Goal: Transaction & Acquisition: Register for event/course

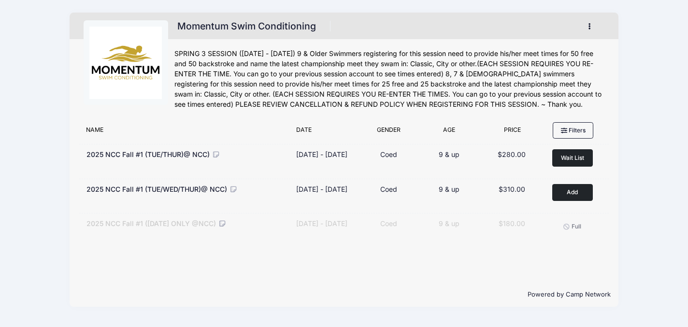
click at [573, 235] on button "Full" at bounding box center [572, 226] width 41 height 16
click at [575, 235] on div "Remove Full" at bounding box center [574, 226] width 63 height 16
click at [577, 235] on button "Full" at bounding box center [572, 226] width 41 height 16
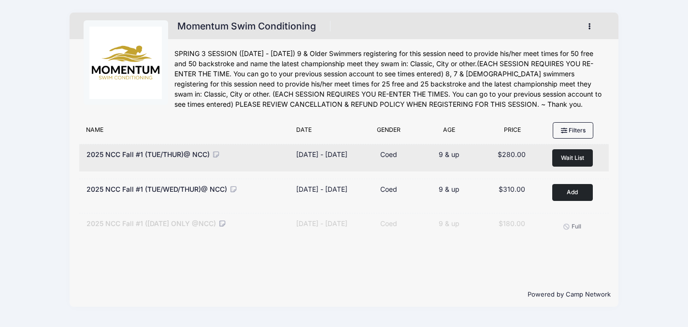
click at [214, 152] on icon at bounding box center [216, 154] width 9 height 7
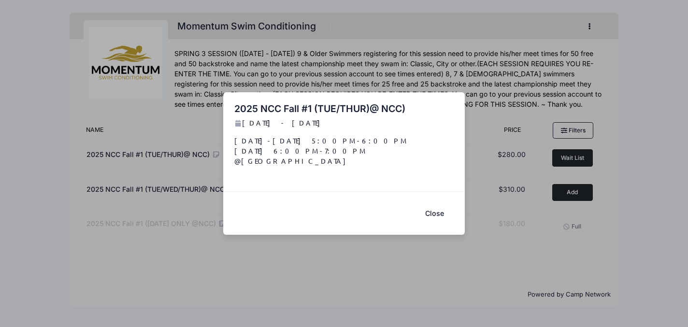
click at [441, 210] on button "Close" at bounding box center [434, 213] width 39 height 21
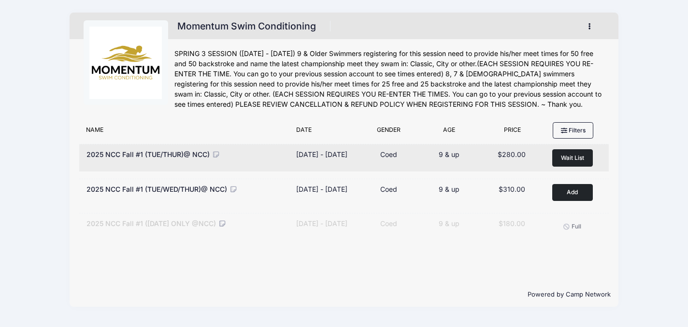
click at [572, 154] on span "Wait List" at bounding box center [572, 157] width 23 height 7
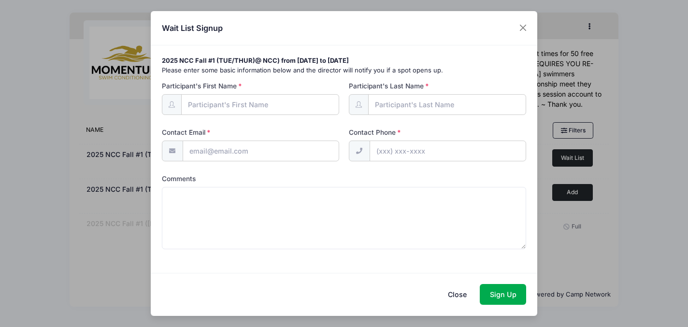
click at [531, 29] on div "Wait List Signup" at bounding box center [344, 28] width 387 height 34
click at [525, 31] on button "Close" at bounding box center [523, 27] width 17 height 17
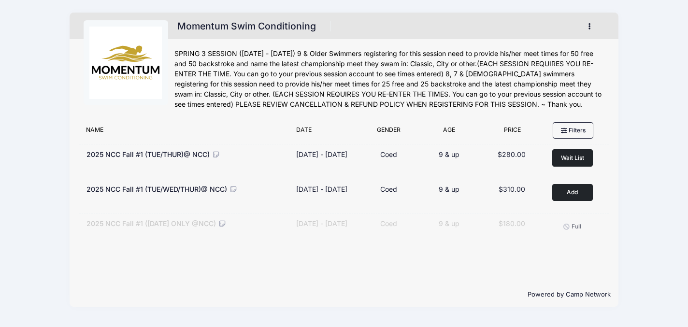
click at [625, 179] on div "Momentum Swim Conditioning Register My Account Logout" at bounding box center [343, 159] width 659 height 319
click at [184, 221] on div "2025 NCC Fall #1 (WEDNESDAY ONLY @NCC) Dates Sep 17 - Oct 22, 2025 Sep 17 - Oct…" at bounding box center [344, 226] width 530 height 27
click at [227, 227] on icon at bounding box center [222, 223] width 9 height 7
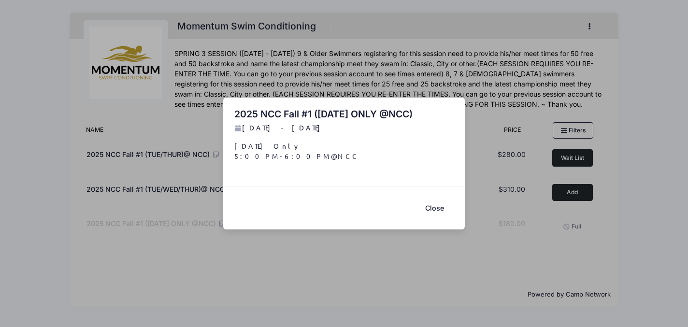
click at [437, 210] on button "Close" at bounding box center [434, 208] width 39 height 21
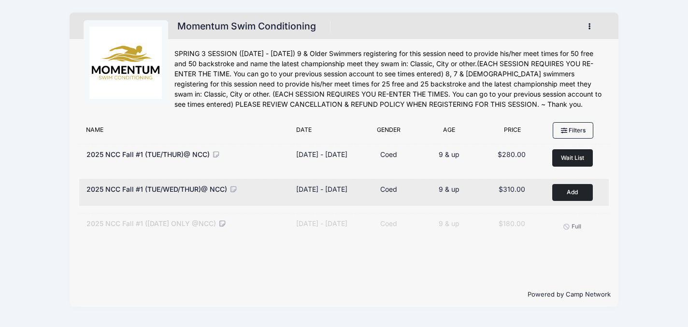
click at [572, 190] on button "Add to Cart" at bounding box center [572, 192] width 41 height 17
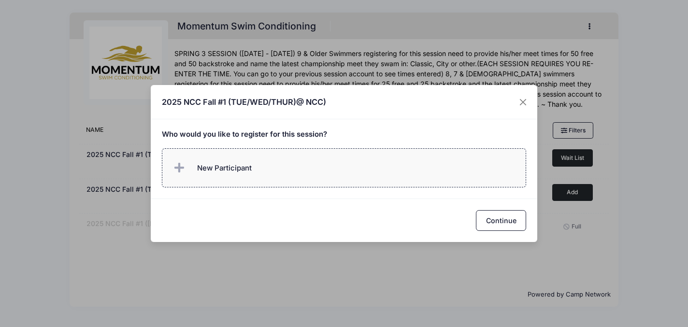
click at [342, 172] on label "New Participant" at bounding box center [344, 167] width 365 height 39
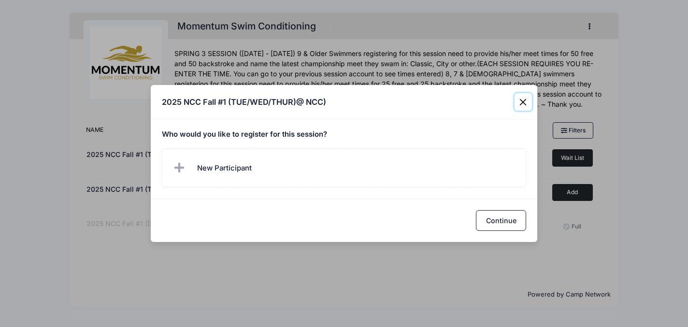
click at [526, 75] on div "2025 NCC Fall #1 (TUE/WED/THUR)@ NCC) Who would you like to register for this s…" at bounding box center [344, 163] width 688 height 327
click at [520, 99] on button "Close" at bounding box center [523, 101] width 17 height 17
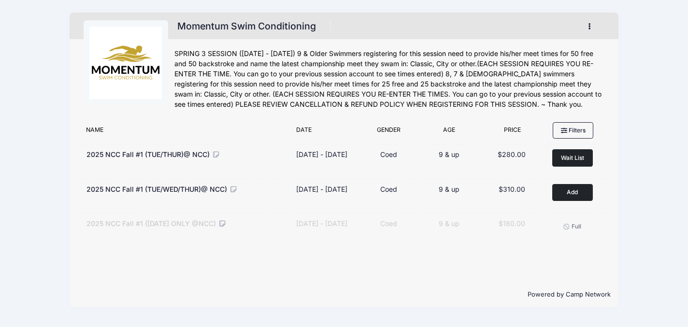
click at [595, 21] on button "button" at bounding box center [591, 26] width 26 height 17
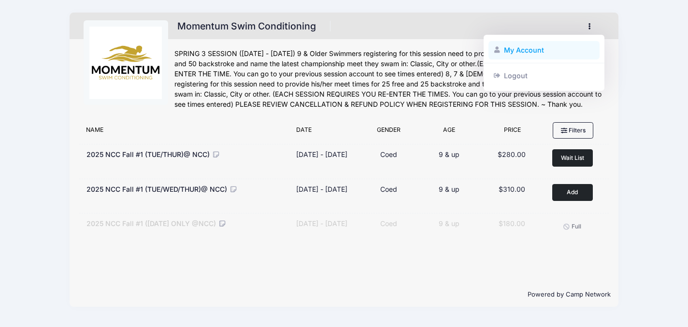
click at [538, 46] on link "My Account" at bounding box center [544, 50] width 112 height 18
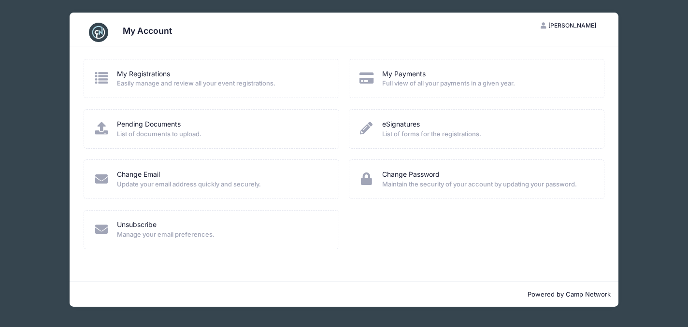
click at [267, 85] on span "Easily manage and review all your event registrations." at bounding box center [221, 84] width 209 height 10
click at [105, 74] on icon at bounding box center [101, 78] width 16 height 13
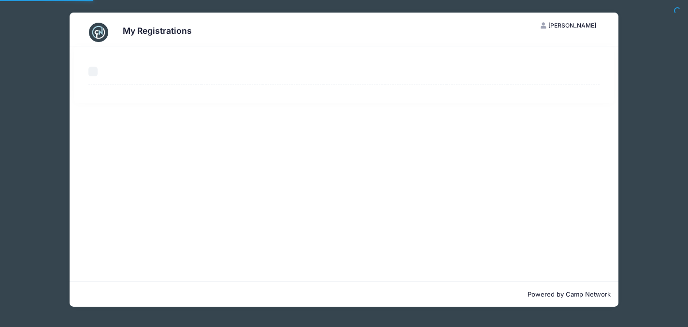
select select "50"
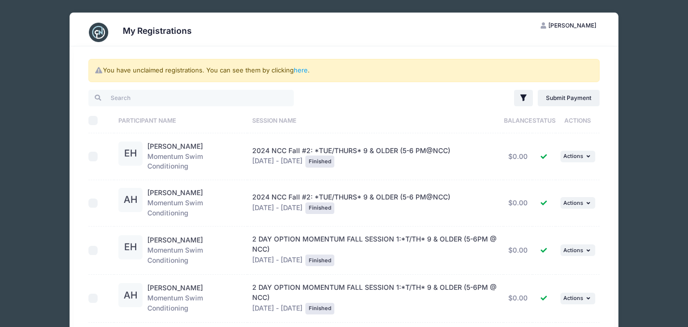
click at [55, 81] on div "My Registrations NH Nicole Hunt My Account Logout You have unclaimed registrati…" at bounding box center [343, 225] width 659 height 451
click at [305, 72] on link "here" at bounding box center [301, 70] width 14 height 8
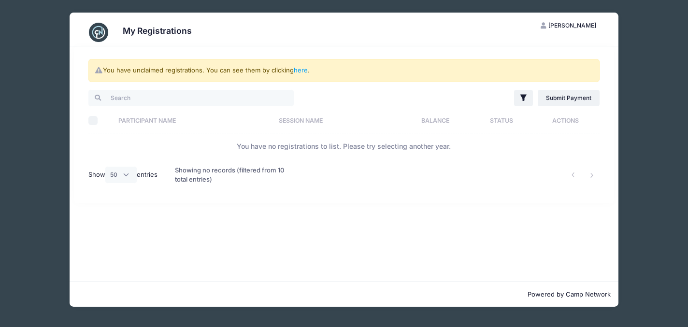
click at [644, 75] on div "My Registrations NH Nicole Hunt My Account Logout You have unclaimed registrati…" at bounding box center [343, 159] width 659 height 319
click at [673, 31] on div "My Registrations NH Nicole Hunt My Account Logout You have unclaimed registrati…" at bounding box center [344, 163] width 688 height 327
click at [552, 18] on button "NH Nicole Hunt" at bounding box center [568, 25] width 72 height 16
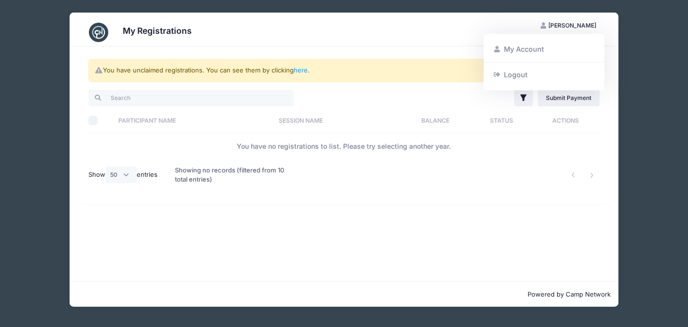
click at [619, 52] on div "My Registrations NH Nicole Hunt My Account Logout You have unclaimed registrati…" at bounding box center [343, 159] width 659 height 319
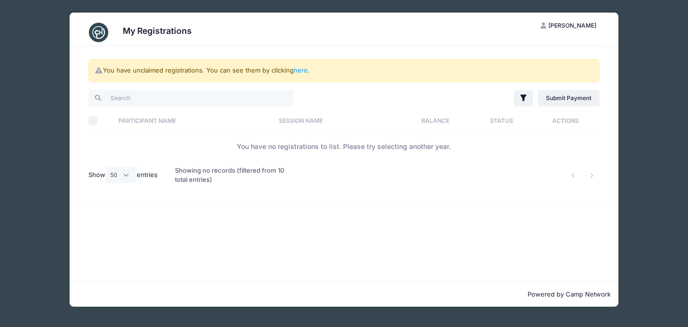
click at [569, 29] on button "NH Nicole Hunt" at bounding box center [568, 25] width 72 height 16
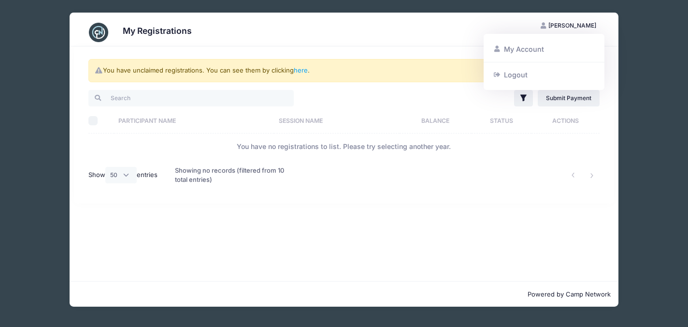
click at [542, 39] on div "My Account Logout" at bounding box center [544, 62] width 121 height 57
click at [540, 46] on link "My Account" at bounding box center [544, 49] width 112 height 18
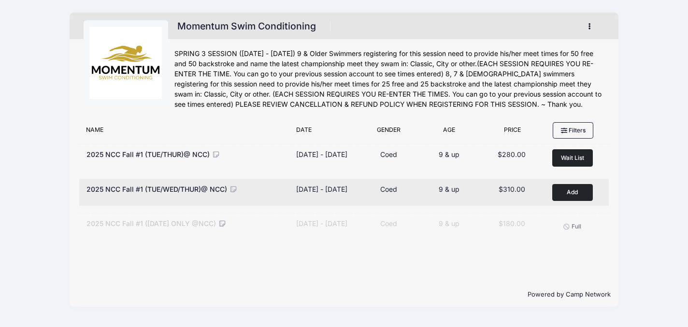
click at [571, 192] on button "Add to Cart" at bounding box center [572, 192] width 41 height 17
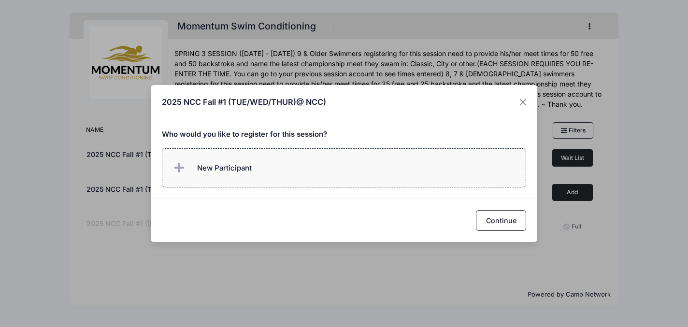
click at [342, 173] on label "New Participant" at bounding box center [344, 167] width 365 height 39
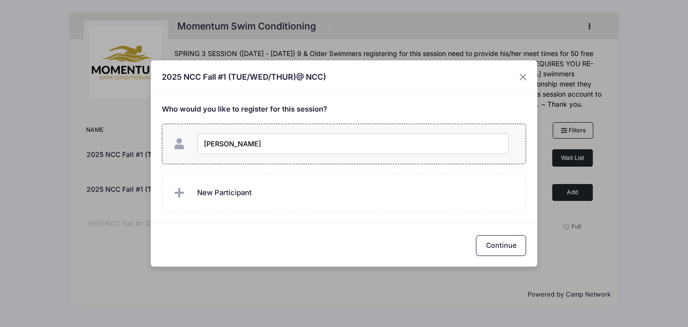
type input "Annabelle Hunt"
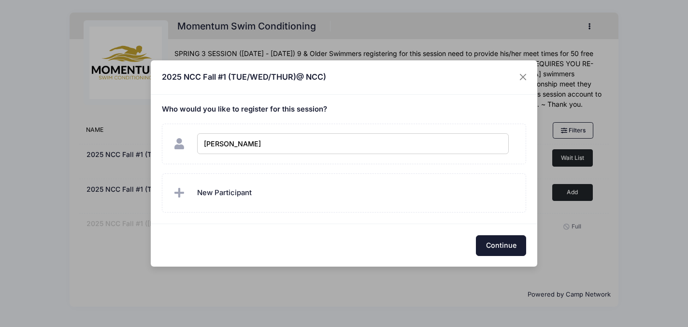
checkbox input "true"
click at [504, 246] on button "Continue" at bounding box center [501, 245] width 50 height 21
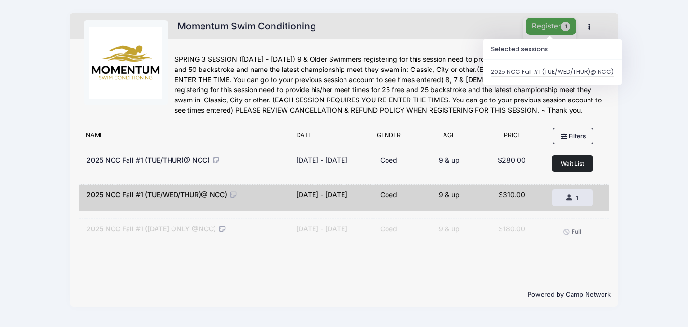
click at [533, 18] on button "Register 1" at bounding box center [551, 26] width 51 height 17
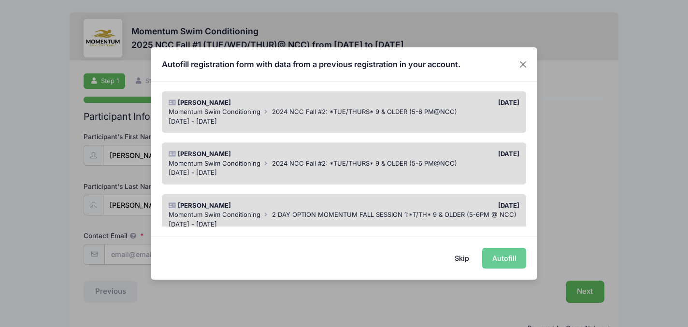
scroll to position [77, 0]
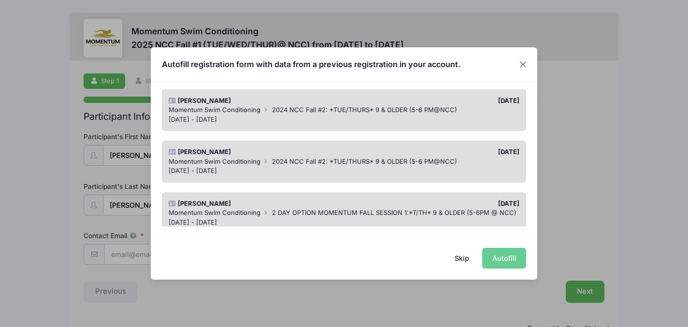
click at [301, 157] on div "Momentum Swim Conditioning 2024 NCC Fall #2: *TUE/THURS* 9 & OLDER (5-6 PM@NCC)" at bounding box center [344, 162] width 351 height 10
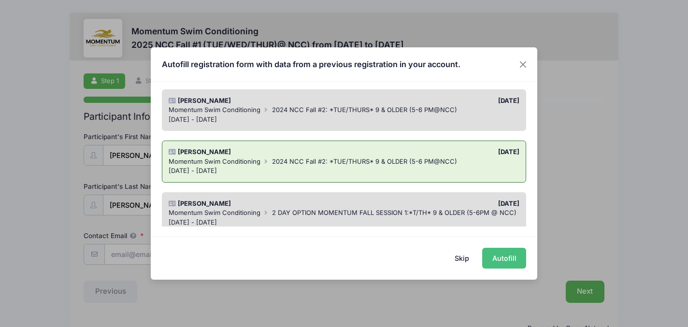
click at [499, 263] on button "Autofill" at bounding box center [504, 258] width 44 height 21
type input "[PERSON_NAME][EMAIL_ADDRESS][DOMAIN_NAME]"
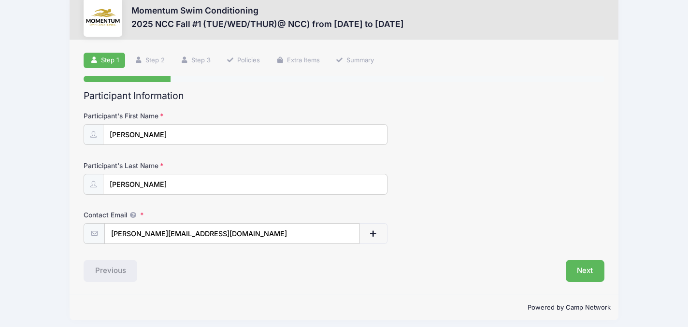
scroll to position [26, 0]
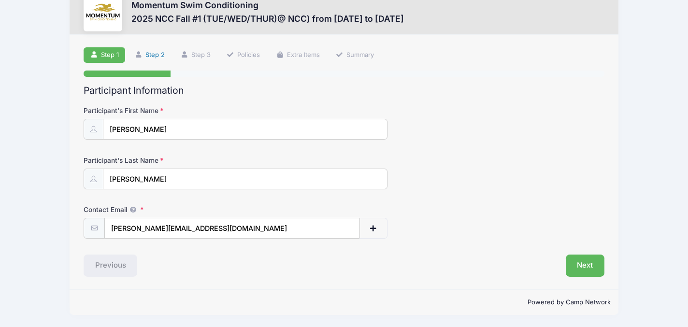
click at [159, 56] on link "Step 2" at bounding box center [149, 55] width 43 height 16
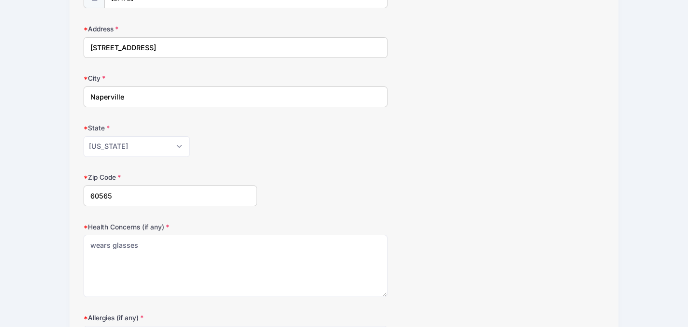
scroll to position [158, 0]
drag, startPoint x: 164, startPoint y: 256, endPoint x: 62, endPoint y: 236, distance: 103.8
click at [62, 236] on div "Momentum Swim Conditioning 2025 NCC Fall #1 (TUE/WED/THUR)@ NCC) from [DATE] to…" at bounding box center [343, 159] width 659 height 634
type textarea "wears glasses"
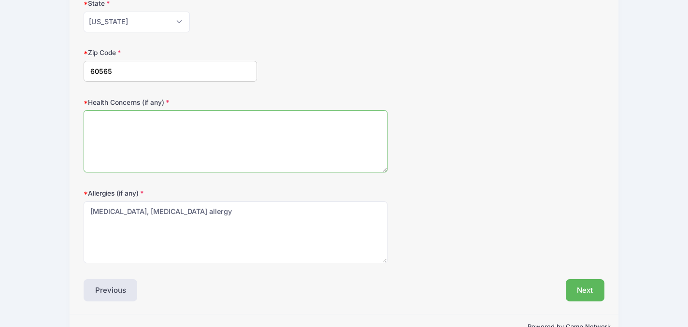
scroll to position [307, 0]
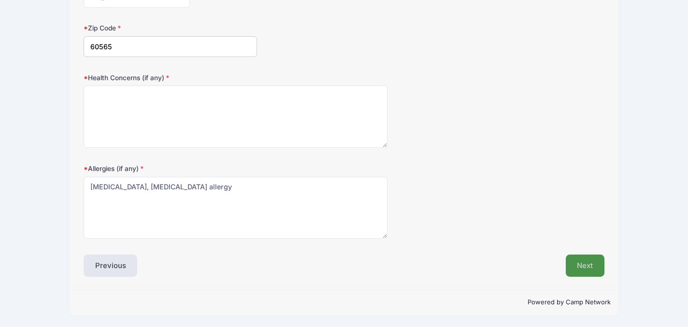
click at [592, 259] on button "Next" at bounding box center [585, 266] width 39 height 22
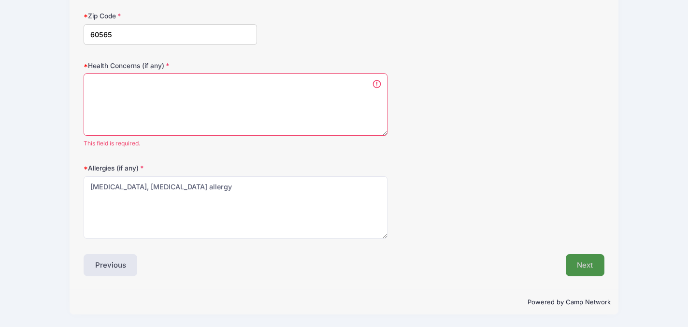
scroll to position [0, 0]
click at [230, 113] on textarea "wears glasses" at bounding box center [236, 104] width 304 height 62
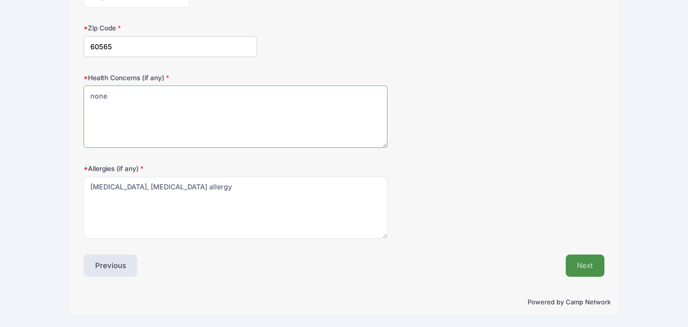
type textarea "none"
click at [585, 266] on button "Next" at bounding box center [585, 266] width 39 height 22
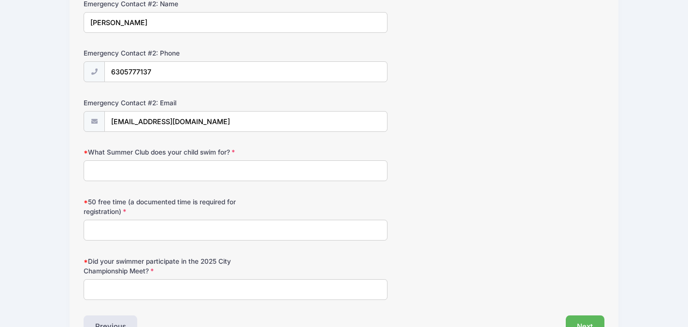
scroll to position [431, 0]
click at [272, 166] on input "What Summer Club does your child swim for?" at bounding box center [236, 169] width 304 height 21
type input "Naper Carriage Hill"
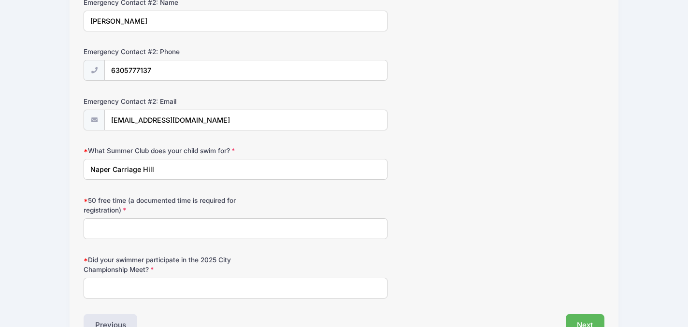
click at [154, 229] on input "50 free time (a documented time is required for registration)" at bounding box center [236, 228] width 304 height 21
type input "35.15"
click at [110, 287] on input "Did your swimmer participate in the 2025 City Championship Meet?" at bounding box center [236, 288] width 304 height 21
click at [308, 268] on div "Did your swimmer participate in the 2025 City Championship Meet?" at bounding box center [344, 276] width 521 height 43
click at [180, 293] on input "Did your swimmer participate in the 2025 City Championship Meet?" at bounding box center [236, 288] width 304 height 21
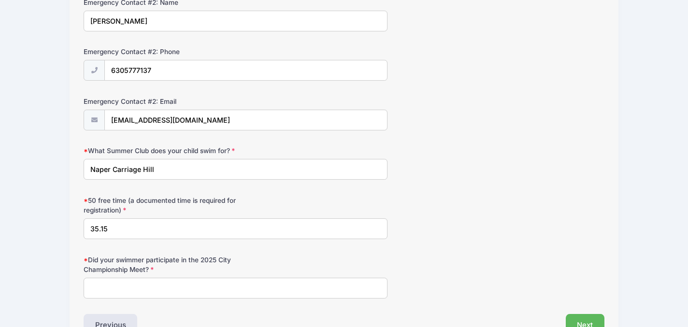
type input "C"
type input "b"
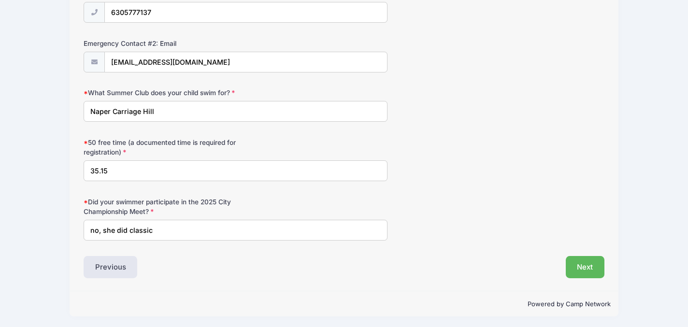
scroll to position [491, 0]
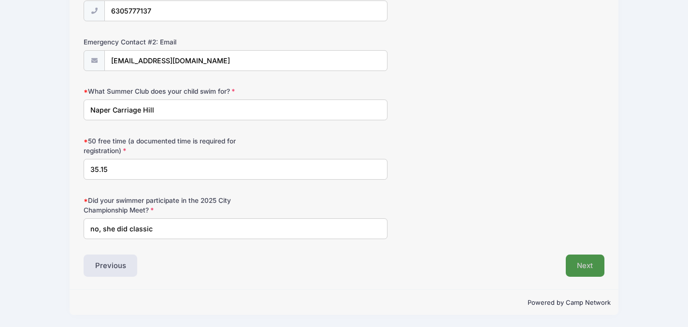
type input "no, she did classic"
click at [586, 266] on button "Next" at bounding box center [585, 266] width 39 height 22
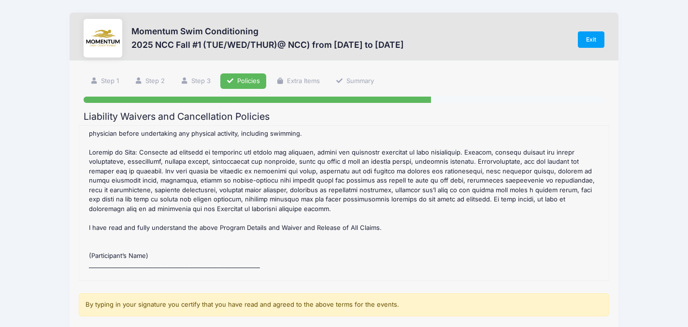
scroll to position [383, 0]
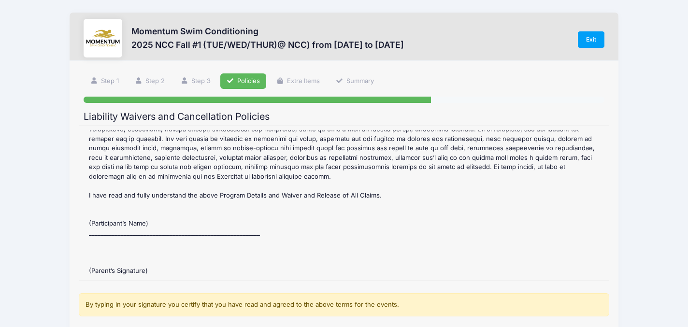
click at [150, 218] on div "2025 NCC Fall #1 (TUE/WED/THUR)@ NCC) Refund Policy : CANCELLATION/REFUND POLIC…" at bounding box center [344, 202] width 520 height 145
click at [137, 215] on div "2025 NCC Fall #1 (TUE/WED/THUR)@ NCC) Refund Policy : CANCELLATION/REFUND POLIC…" at bounding box center [344, 202] width 520 height 145
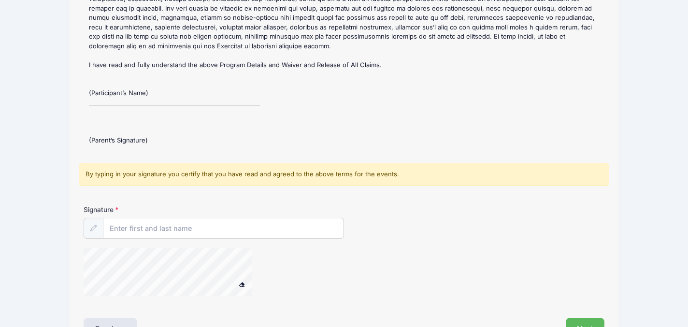
scroll to position [132, 0]
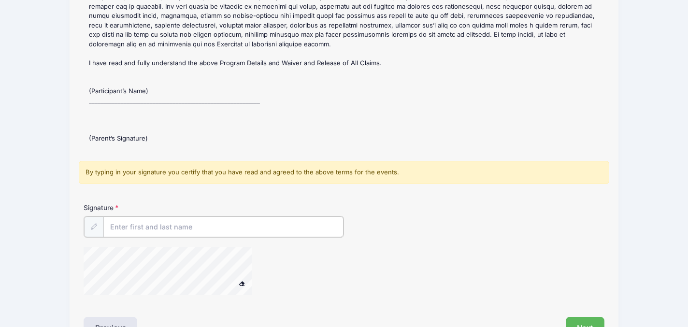
click at [135, 229] on input "Signature" at bounding box center [223, 226] width 240 height 21
type input "B"
type input "Nicole J. Hunt"
click at [328, 256] on div at bounding box center [257, 271] width 347 height 51
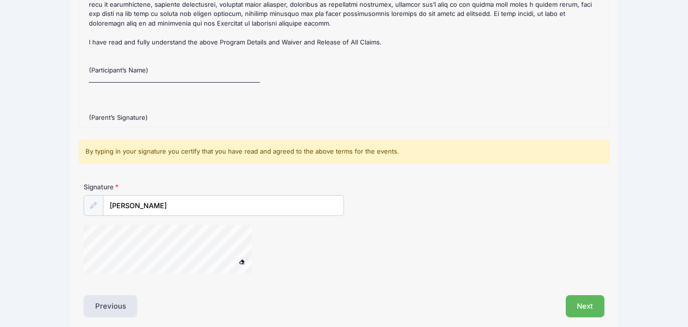
scroll to position [155, 0]
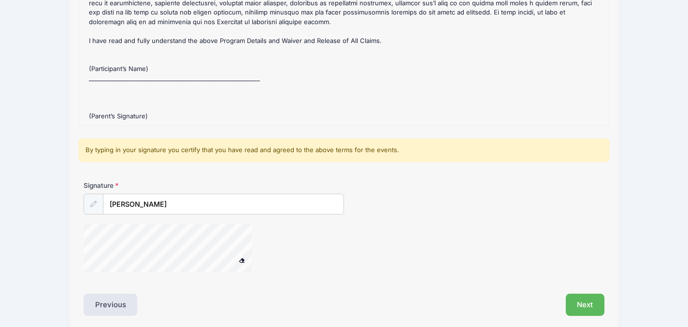
click at [125, 273] on div at bounding box center [180, 249] width 193 height 51
click at [578, 298] on button "Next" at bounding box center [585, 305] width 39 height 22
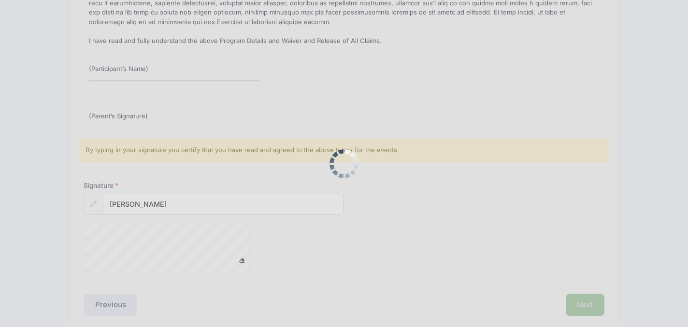
scroll to position [0, 0]
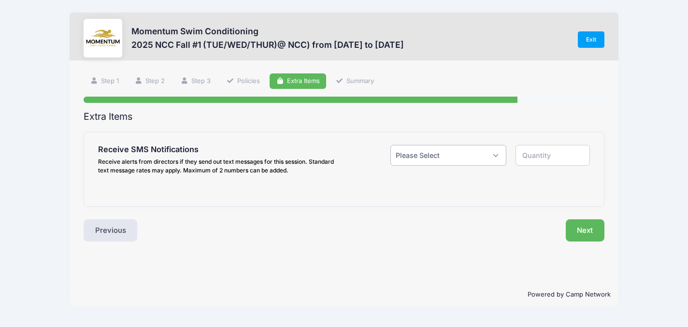
click at [440, 152] on select "Please Select Yes ($0.00) No" at bounding box center [448, 155] width 116 height 21
select select "1"
type input "1"
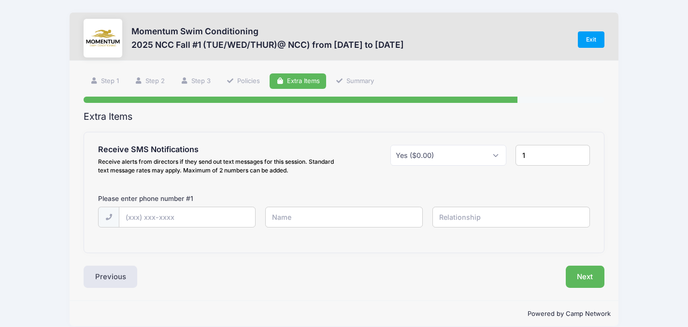
click at [530, 153] on input "1" at bounding box center [553, 155] width 74 height 21
click at [0, 0] on input "text" at bounding box center [0, 0] width 0 height 0
type input "(630) 292-1830"
type input "B"
type input "Nicole Hunt"
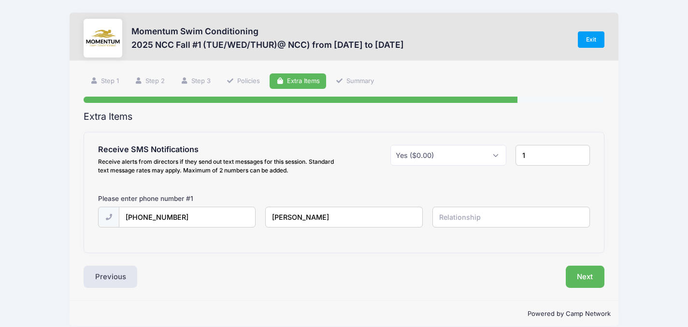
click at [0, 0] on input "text" at bounding box center [0, 0] width 0 height 0
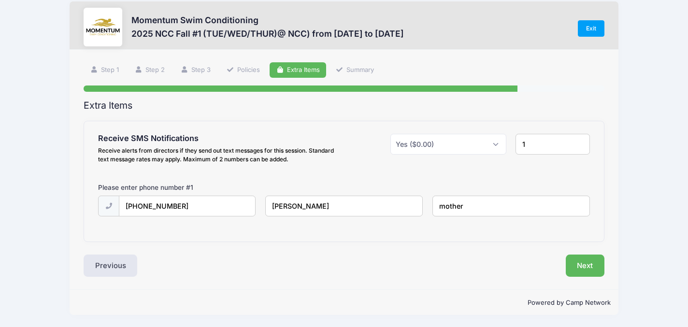
type input "mother"
click at [533, 139] on input "1" at bounding box center [553, 144] width 74 height 21
type input "2"
click at [581, 143] on input "2" at bounding box center [553, 144] width 74 height 21
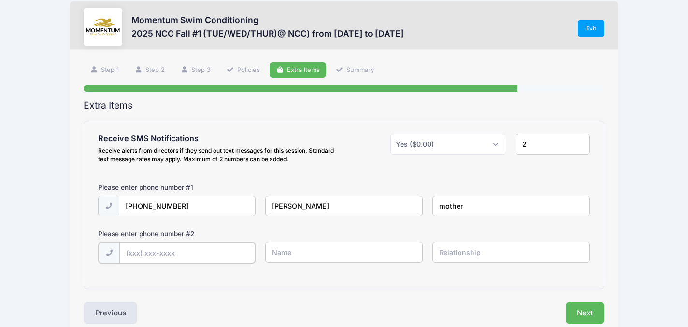
click at [0, 0] on input "text" at bounding box center [0, 0] width 0 height 0
type input "(630) 765-0555"
type input "Jonathan Hunt"
click at [0, 0] on input "text" at bounding box center [0, 0] width 0 height 0
type input "father"
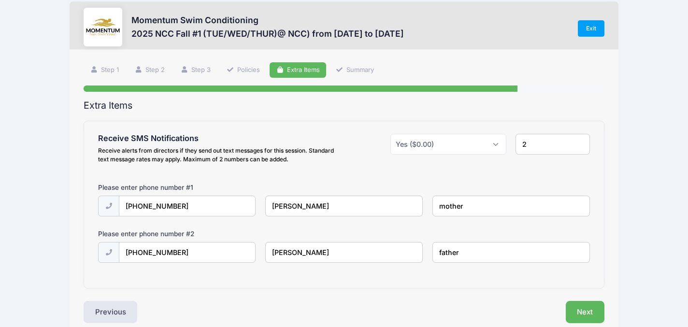
click at [479, 292] on div "Extra Items Receive SMS Notifications Receive alerts from directors if they sen…" at bounding box center [344, 212] width 521 height 224
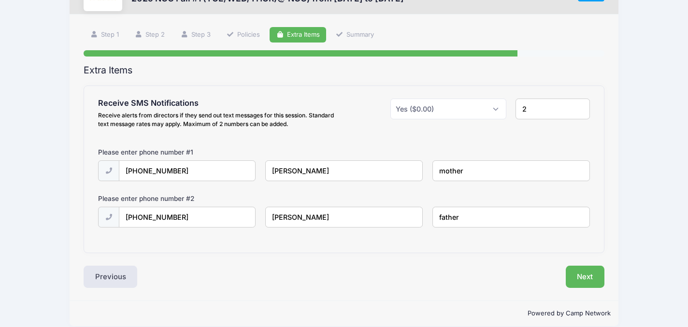
scroll to position [57, 0]
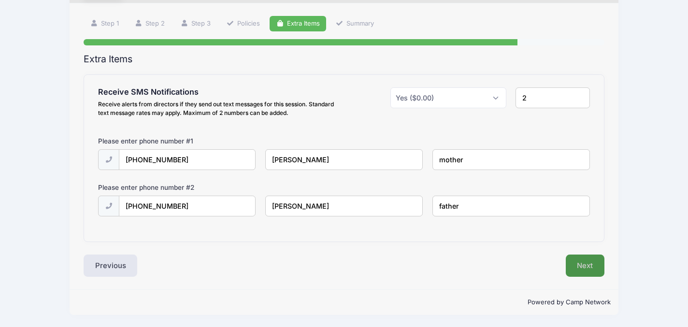
click at [583, 269] on button "Next" at bounding box center [585, 266] width 39 height 22
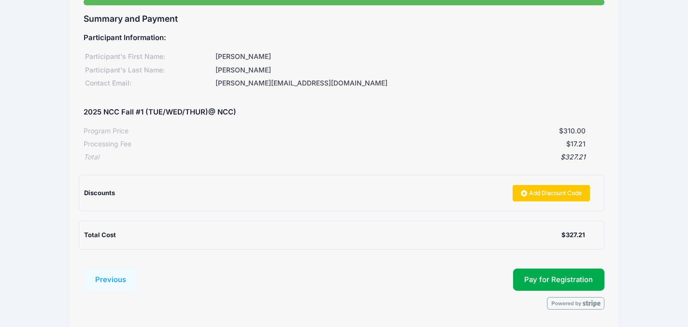
scroll to position [120, 0]
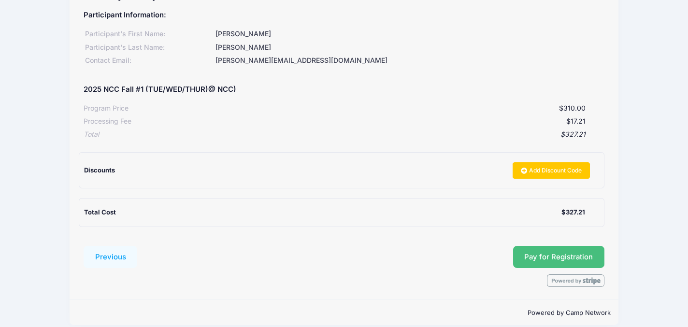
click at [585, 262] on button "Pay for Registration" at bounding box center [559, 257] width 92 height 22
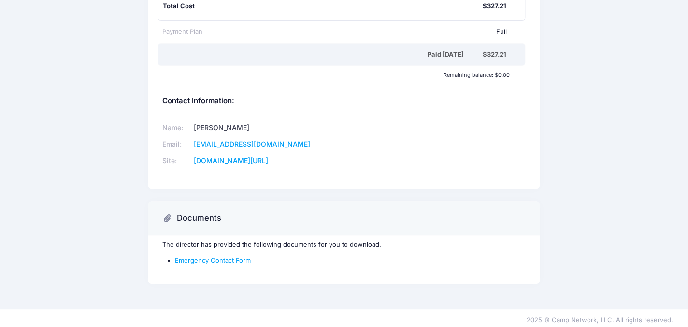
scroll to position [287, 0]
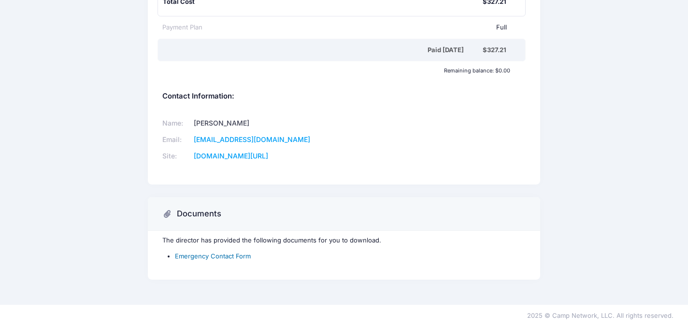
click at [237, 254] on link "Emergency Contact Form" at bounding box center [213, 256] width 76 height 8
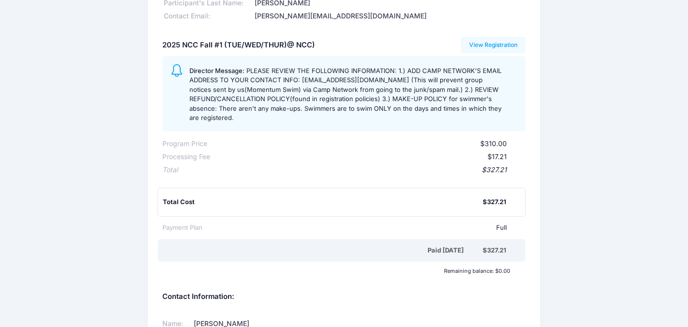
scroll to position [0, 0]
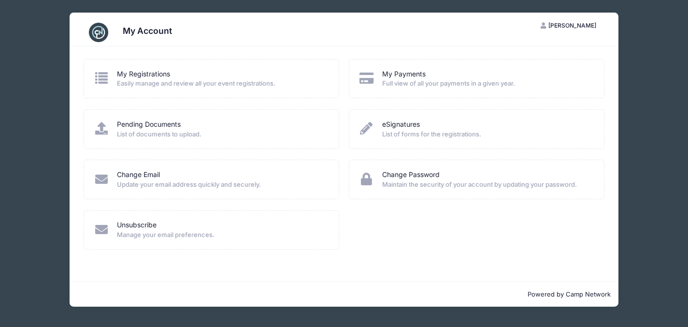
click at [200, 76] on div "My Registrations" at bounding box center [221, 74] width 209 height 10
click at [146, 74] on link "My Registrations" at bounding box center [143, 74] width 53 height 10
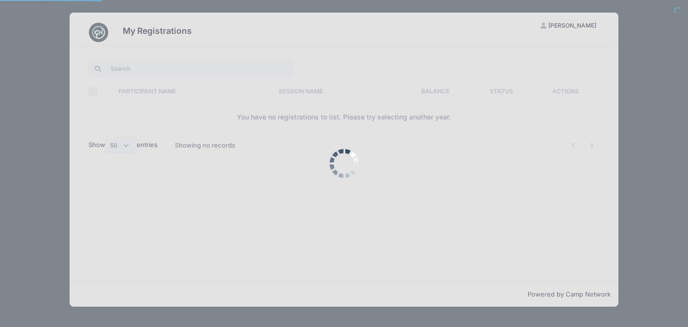
select select "50"
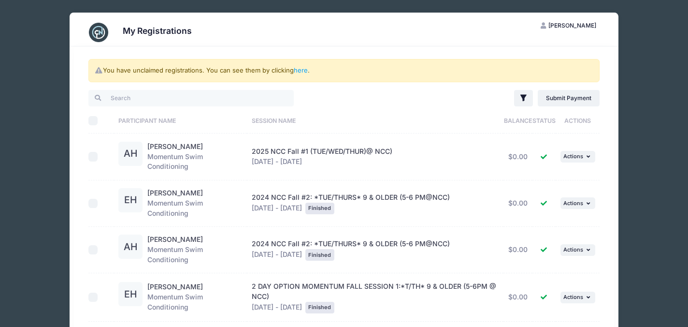
click at [596, 25] on span "[PERSON_NAME]" at bounding box center [572, 25] width 48 height 7
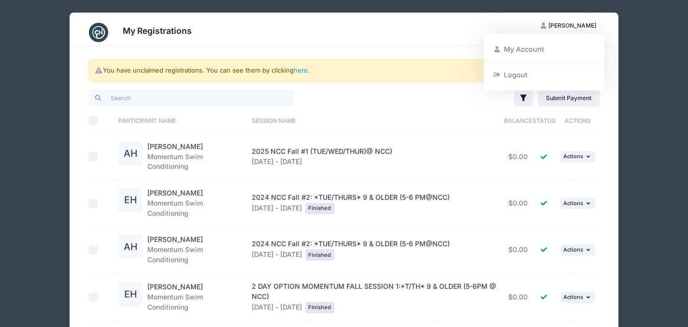
click at [558, 39] on div "My Account Logout" at bounding box center [544, 62] width 121 height 57
click at [527, 46] on link "My Account" at bounding box center [544, 49] width 112 height 18
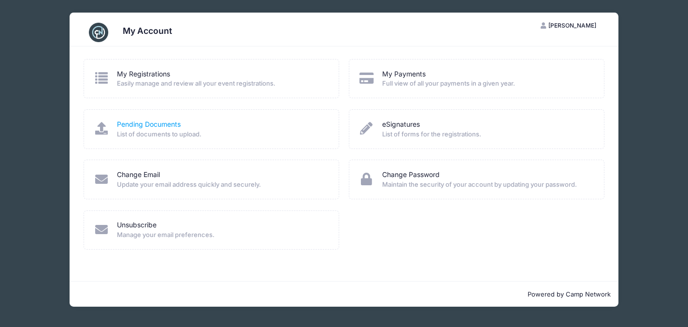
click at [158, 128] on link "Pending Documents" at bounding box center [149, 124] width 64 height 10
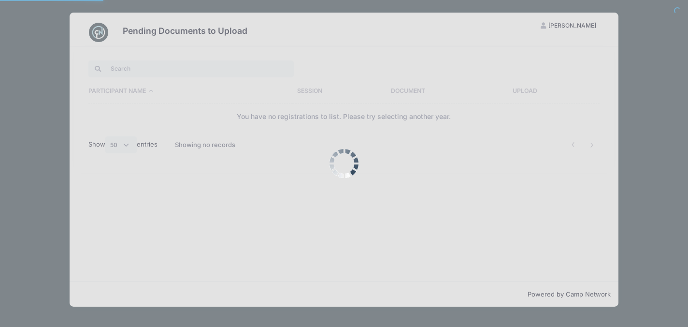
select select "50"
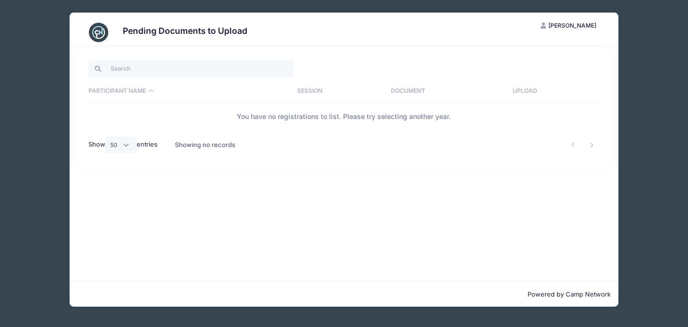
click at [647, 48] on div "Pending Documents to Upload NH Nicole Hunt My Account Logout Participant Name S…" at bounding box center [343, 159] width 659 height 319
click at [16, 68] on div "Pending Documents to Upload NH Nicole Hunt My Account Logout Participant Name S…" at bounding box center [343, 159] width 659 height 319
click at [634, 46] on div "Pending Documents to Upload NH Nicole Hunt My Account Logout Participant Name S…" at bounding box center [343, 159] width 659 height 319
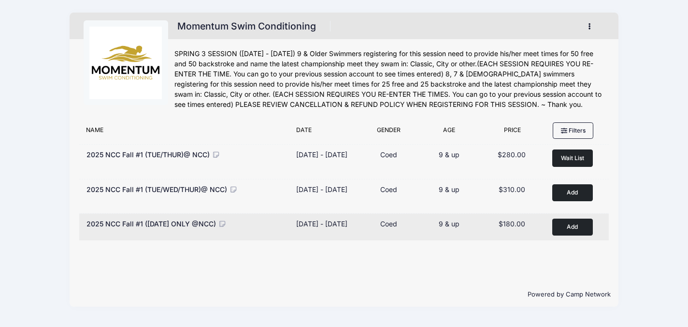
click at [573, 235] on button "Add to Cart" at bounding box center [572, 226] width 41 height 17
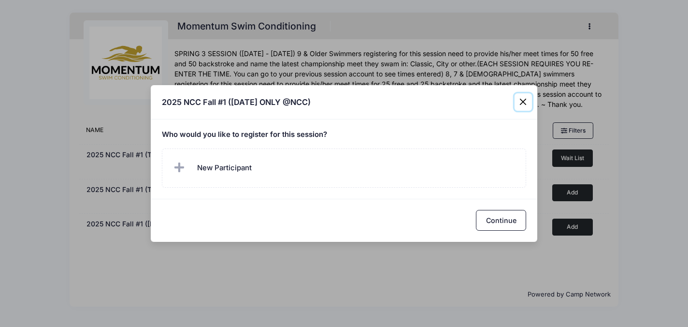
click at [526, 103] on button "Close" at bounding box center [523, 101] width 17 height 17
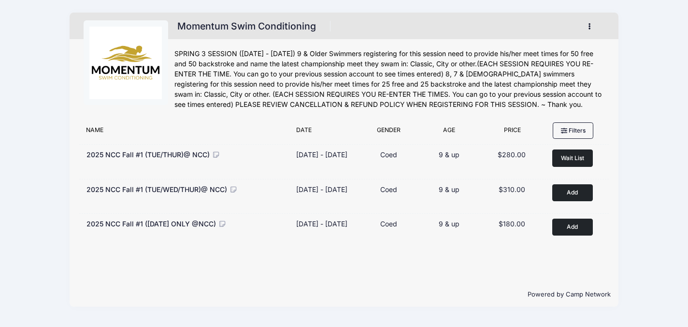
click at [655, 127] on div "Momentum Swim Conditioning Register My Account Logout" at bounding box center [343, 159] width 659 height 319
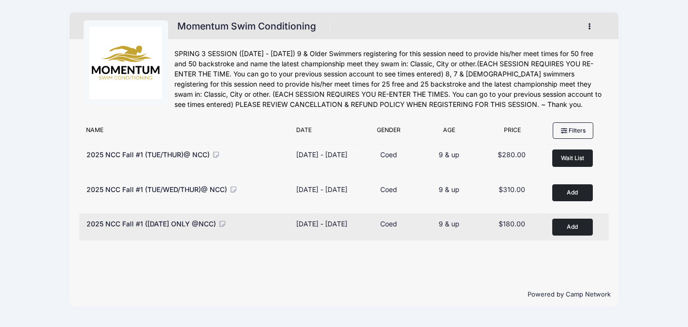
click at [575, 221] on div "2025 NCC Fall #1 ([DATE] ONLY @NCC) Dates [DATE] - [DATE] [DATE] - [DATE] Type …" at bounding box center [344, 226] width 530 height 27
click at [576, 235] on button "Add to Cart" at bounding box center [572, 226] width 41 height 17
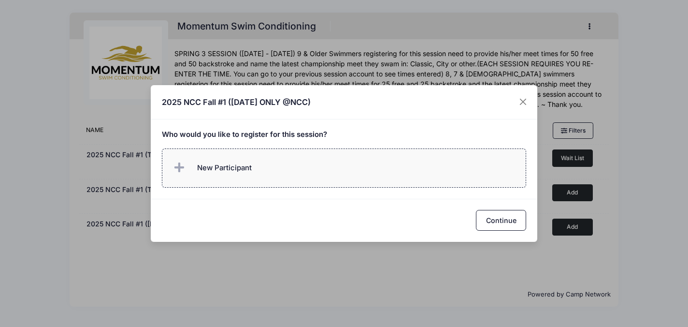
click at [408, 162] on label "New Participant" at bounding box center [344, 167] width 365 height 39
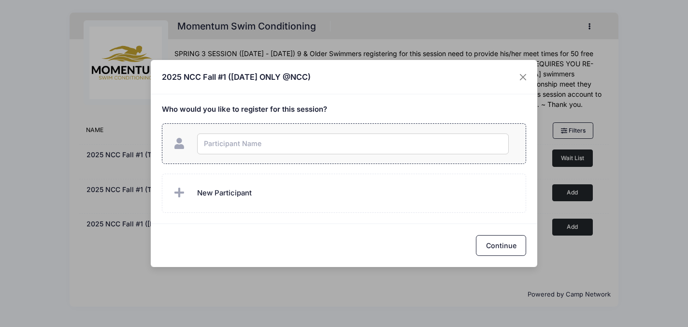
click at [384, 142] on input "text" at bounding box center [353, 143] width 312 height 21
type input "[PERSON_NAME]"
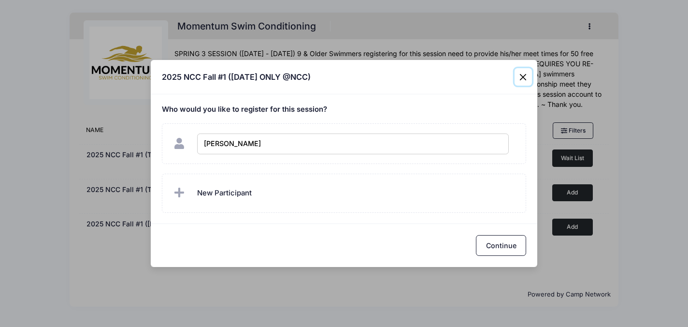
checkbox input "true"
click at [525, 76] on button "Close" at bounding box center [523, 76] width 17 height 17
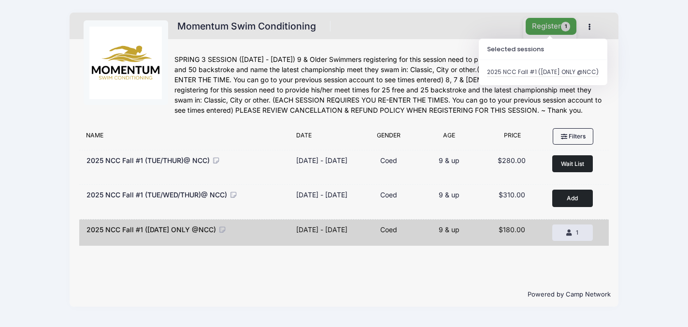
click at [561, 25] on span "1" at bounding box center [566, 27] width 10 height 10
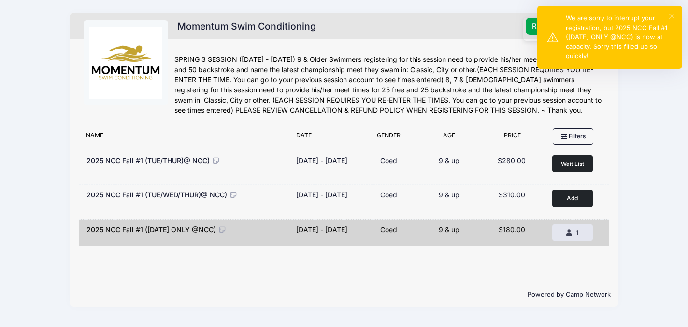
click at [672, 16] on button "×" at bounding box center [671, 16] width 5 height 5
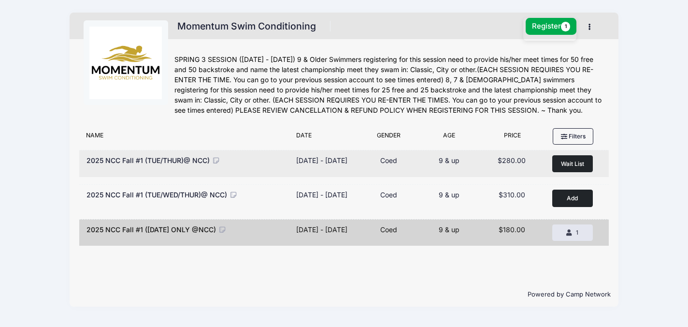
click at [564, 162] on span "Wait List" at bounding box center [572, 163] width 23 height 7
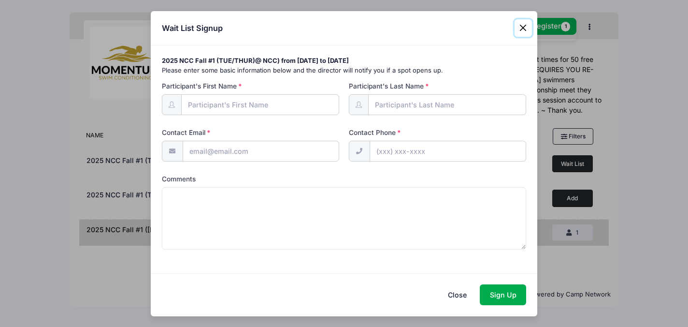
click at [521, 27] on button "Close" at bounding box center [523, 27] width 17 height 17
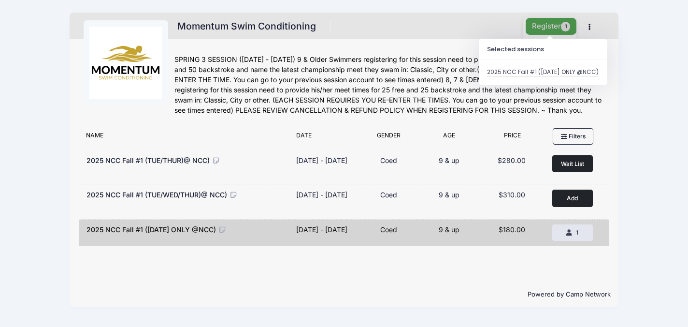
click at [543, 24] on button "Register 1" at bounding box center [551, 26] width 51 height 17
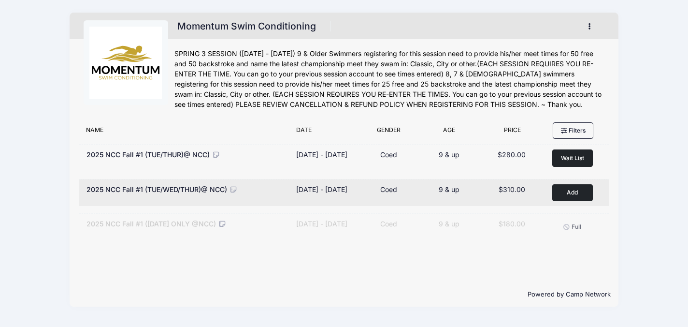
click at [569, 195] on button "Add to Cart" at bounding box center [572, 192] width 41 height 17
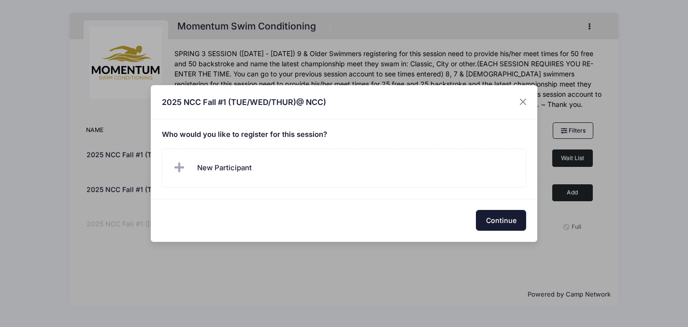
click at [506, 226] on button "Continue" at bounding box center [501, 220] width 50 height 21
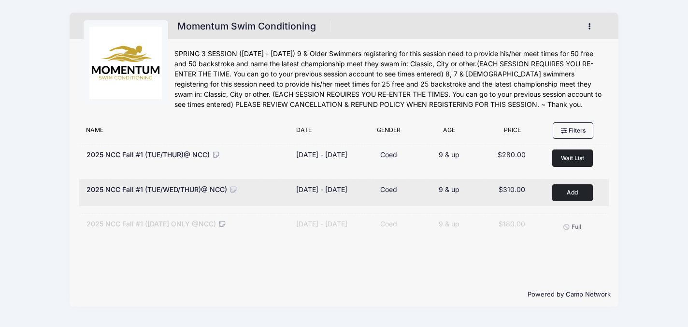
click at [573, 196] on button "Add to Cart" at bounding box center [572, 192] width 41 height 17
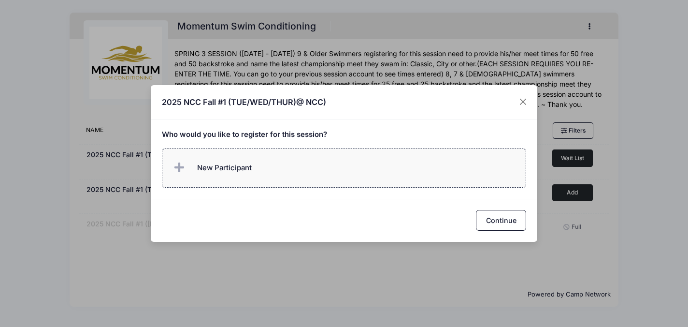
click at [221, 163] on span "New Participant" at bounding box center [224, 167] width 55 height 11
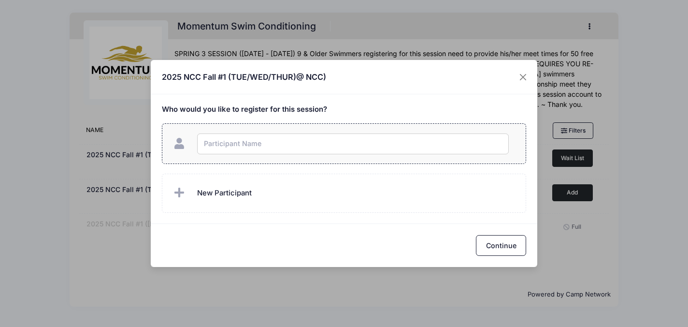
click at [427, 147] on input "text" at bounding box center [353, 143] width 312 height 21
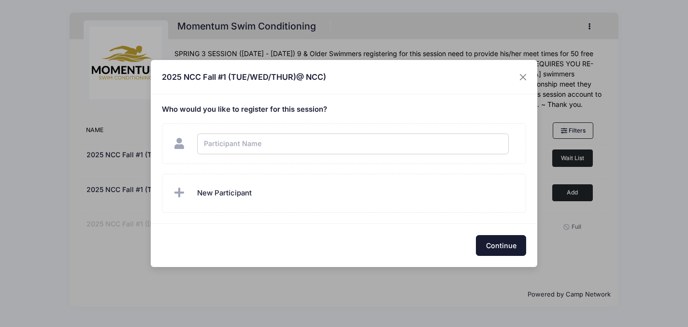
click at [500, 251] on div "2025 NCC Fall #1 (TUE/WED/THUR)@ NCC) Who would you like to register for this s…" at bounding box center [344, 163] width 688 height 327
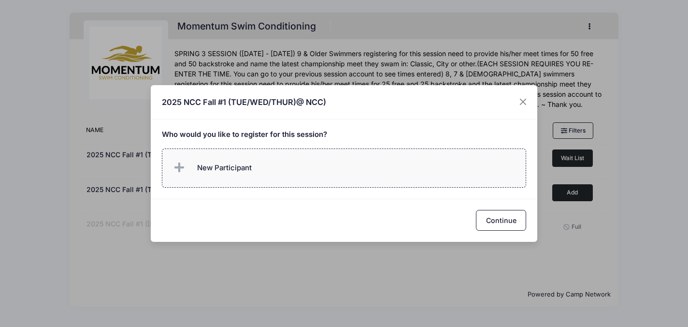
click at [411, 162] on label "New Participant" at bounding box center [344, 167] width 365 height 39
click at [499, 242] on div "2025 NCC Fall #1 (TUE/WED/THUR)@ NCC) Who would you like to register for this s…" at bounding box center [344, 163] width 688 height 327
click at [288, 135] on h5 "Who would you like to register for this session?" at bounding box center [344, 134] width 365 height 9
click at [231, 155] on label "New Participant" at bounding box center [344, 167] width 365 height 39
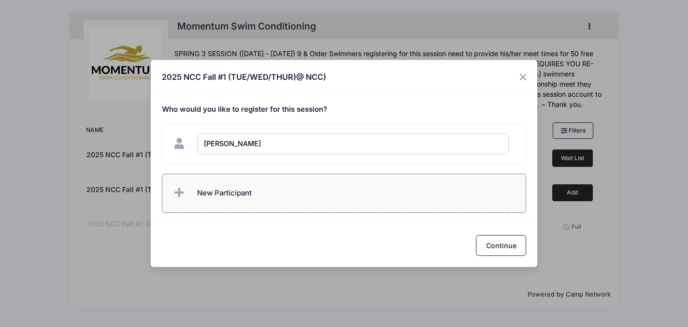
type input "Ann Hunt"
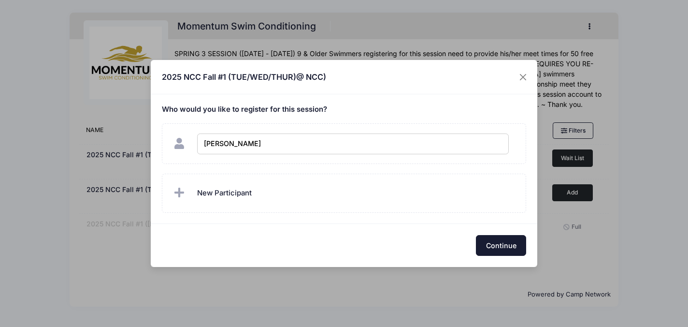
checkbox input "true"
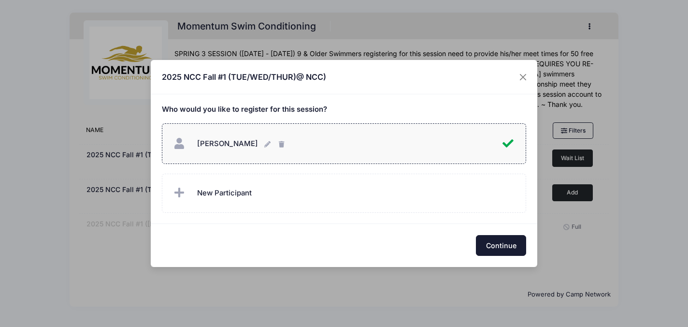
click at [514, 247] on button "Continue" at bounding box center [501, 245] width 50 height 21
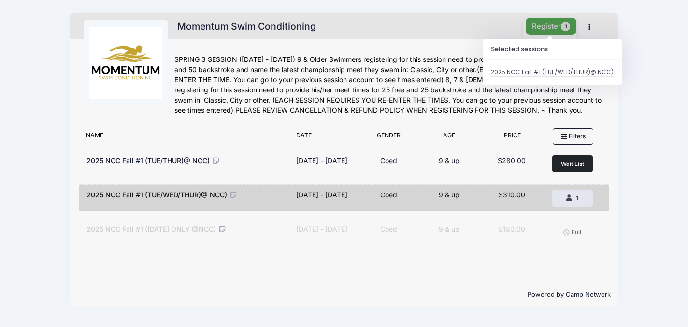
click at [544, 27] on button "Register 1" at bounding box center [551, 26] width 51 height 17
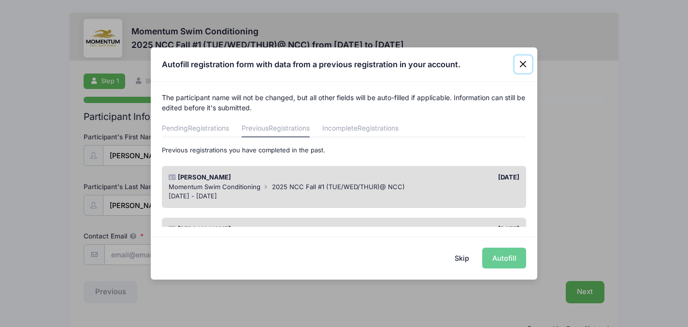
click at [522, 63] on button "Close" at bounding box center [523, 64] width 17 height 17
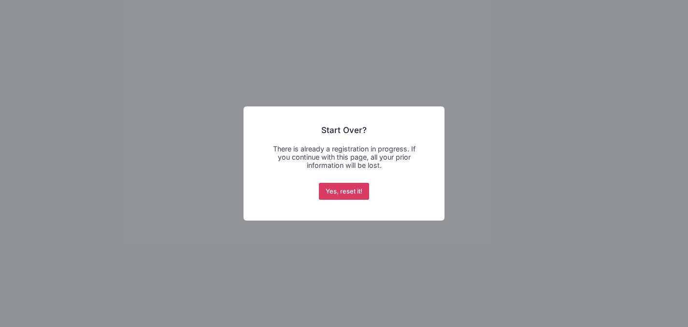
click at [333, 189] on button "Yes, reset it!" at bounding box center [344, 191] width 51 height 17
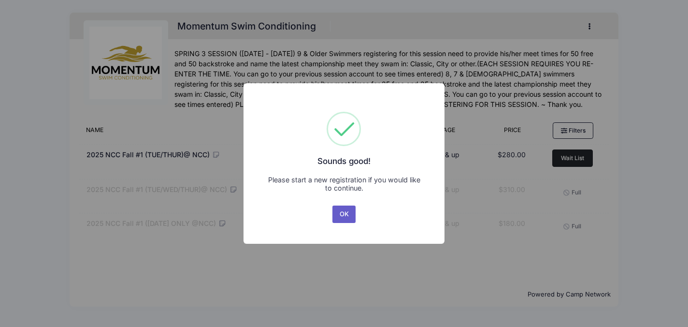
click at [343, 215] on button "OK" at bounding box center [343, 213] width 23 height 17
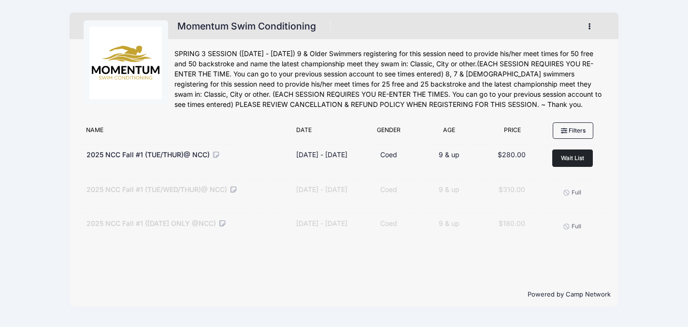
click at [235, 191] on icon at bounding box center [233, 189] width 9 height 7
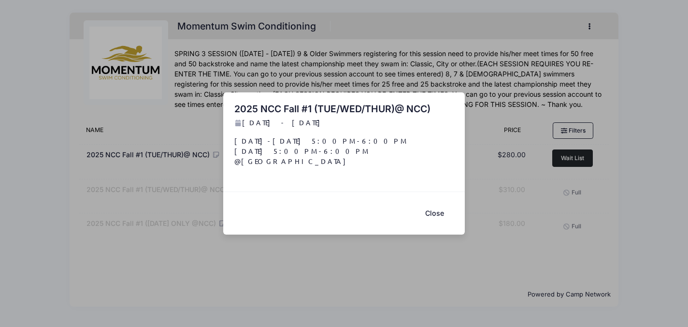
click at [444, 210] on button "Close" at bounding box center [434, 212] width 39 height 21
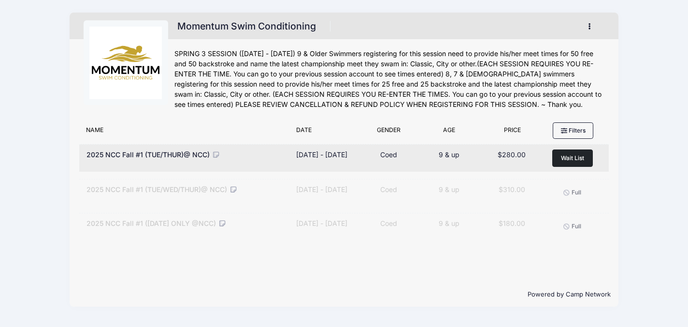
click at [584, 157] on button "Wait List" at bounding box center [572, 157] width 41 height 17
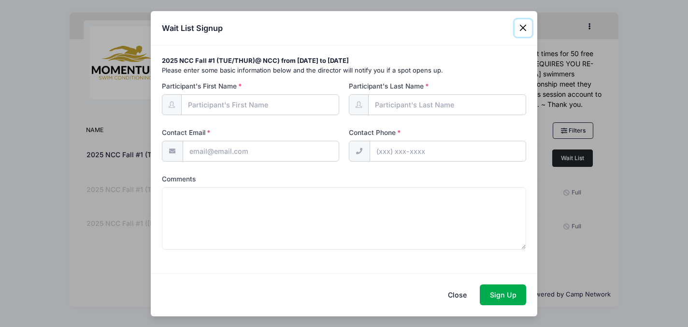
click at [525, 31] on button "Close" at bounding box center [523, 27] width 17 height 17
